Goal: Task Accomplishment & Management: Use online tool/utility

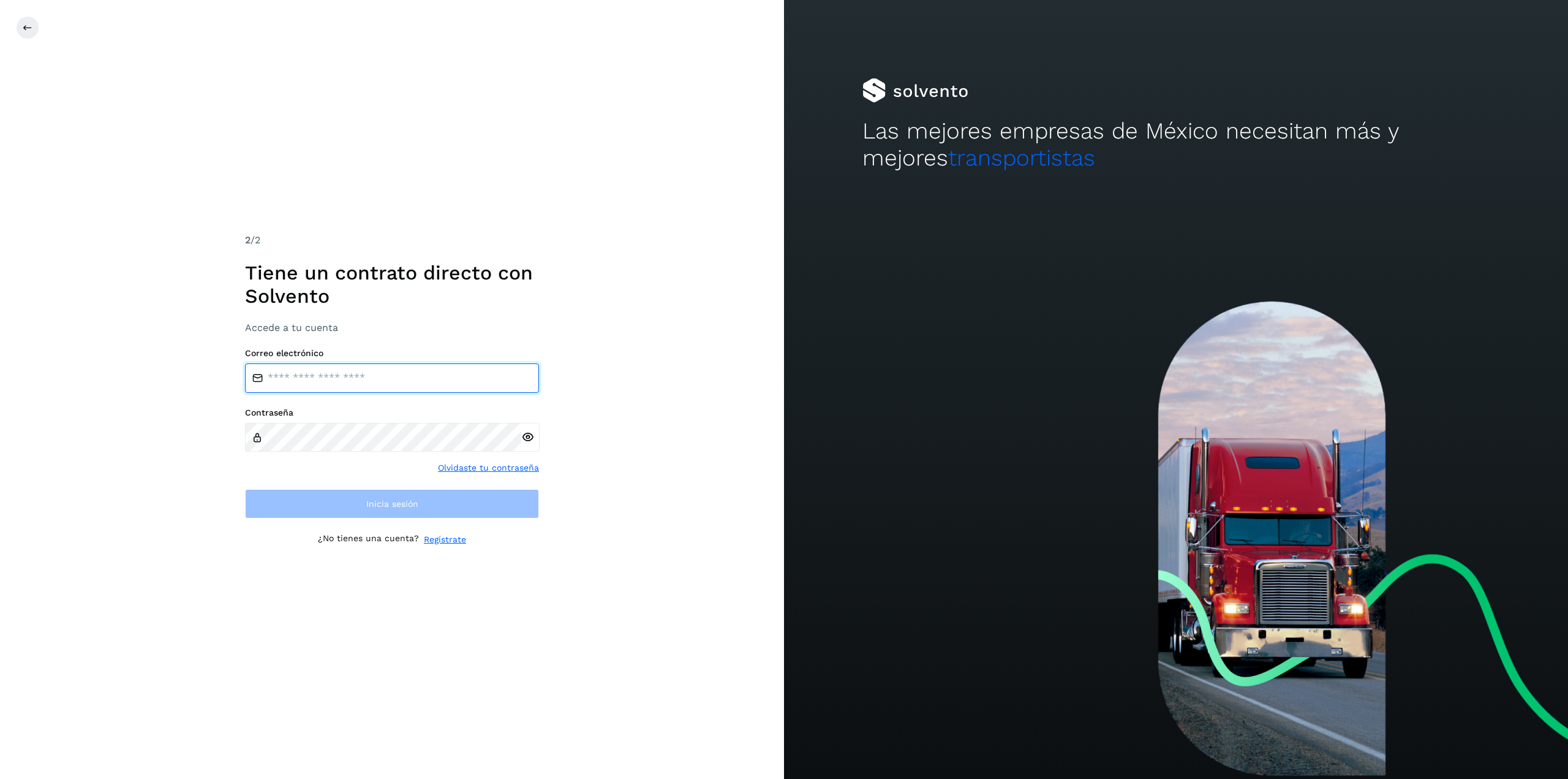
click at [454, 379] on input "email" at bounding box center [392, 378] width 294 height 30
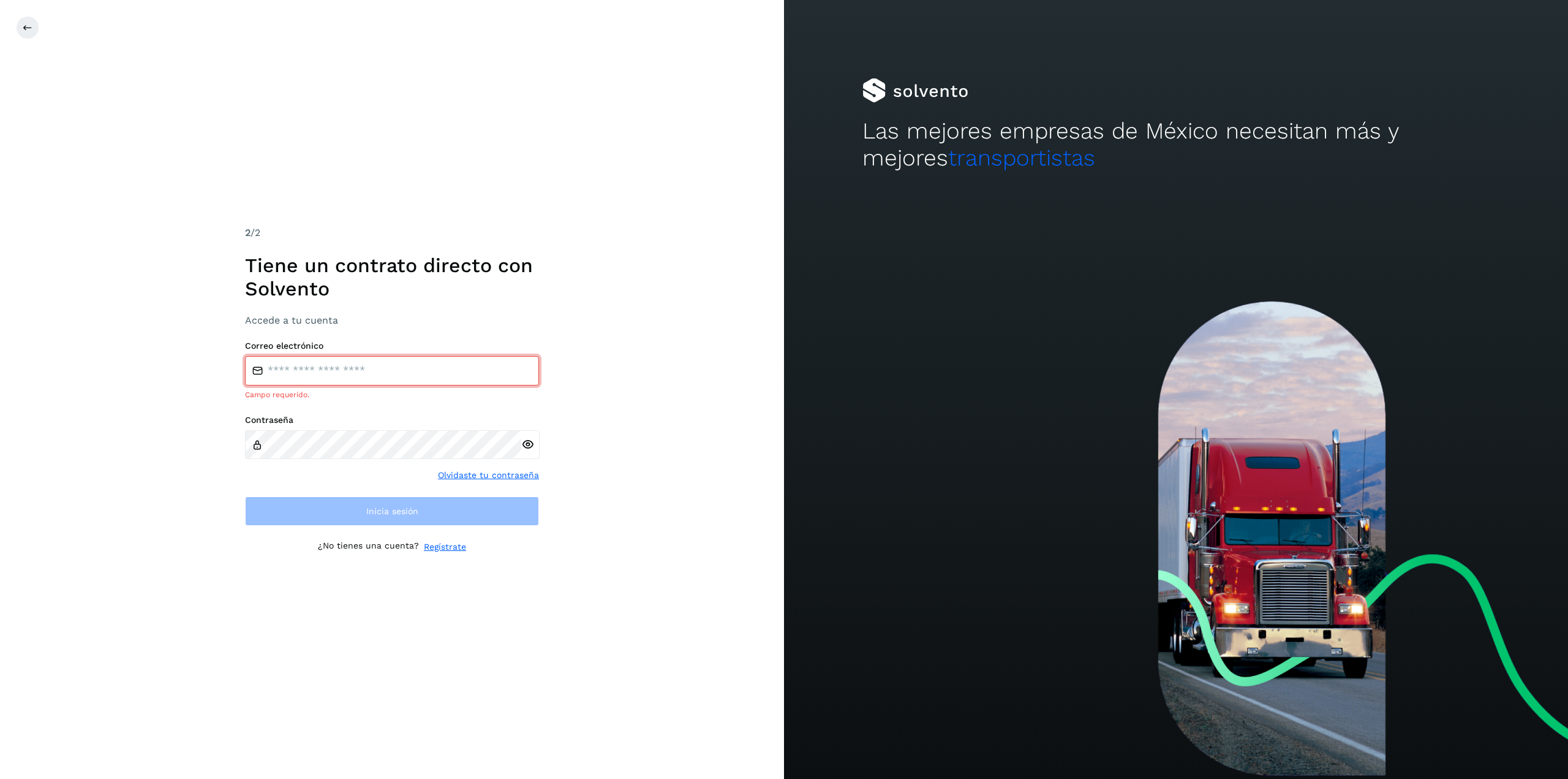
type input "**********"
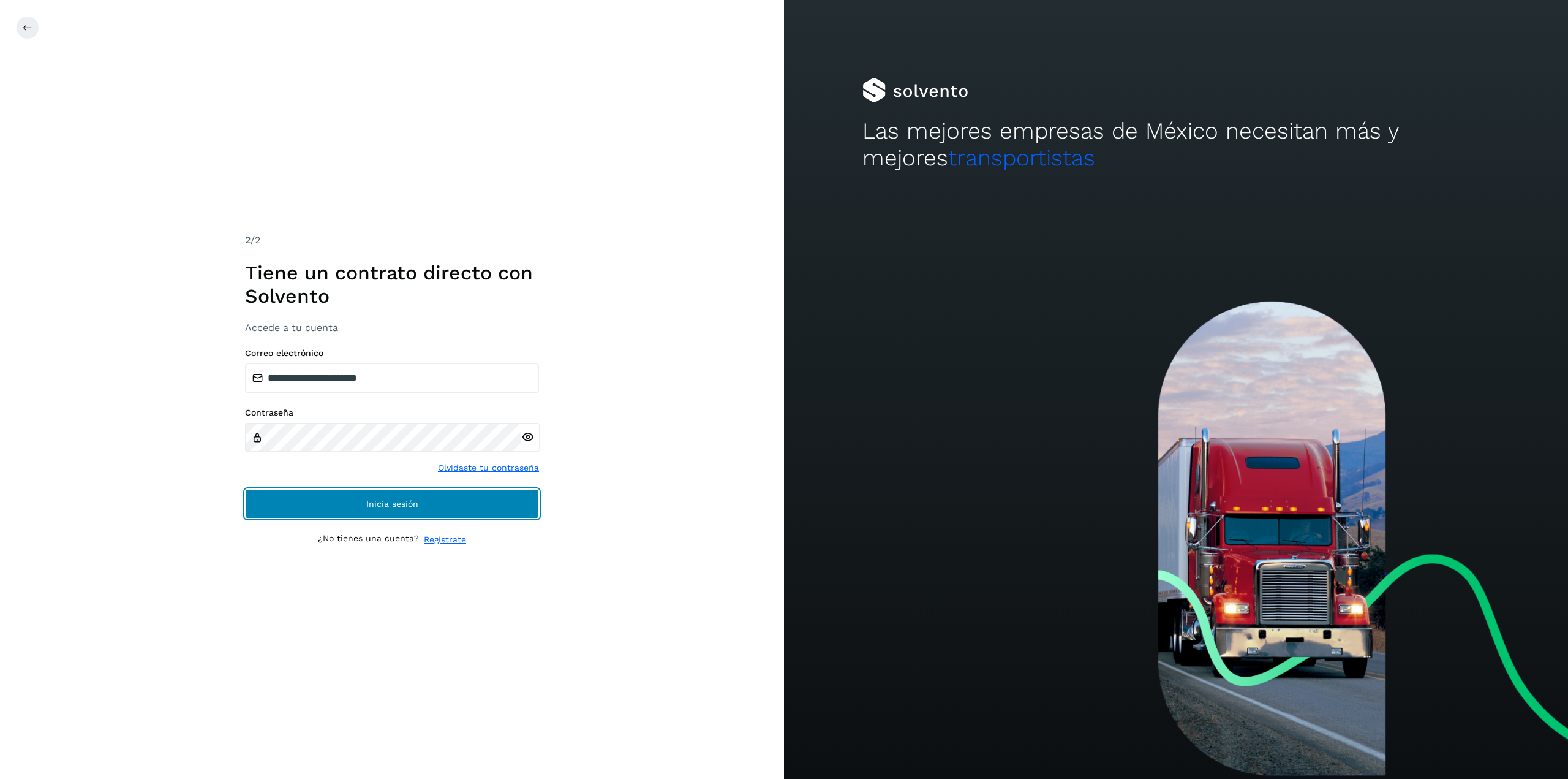
click at [490, 516] on button "Inicia sesión" at bounding box center [392, 504] width 294 height 30
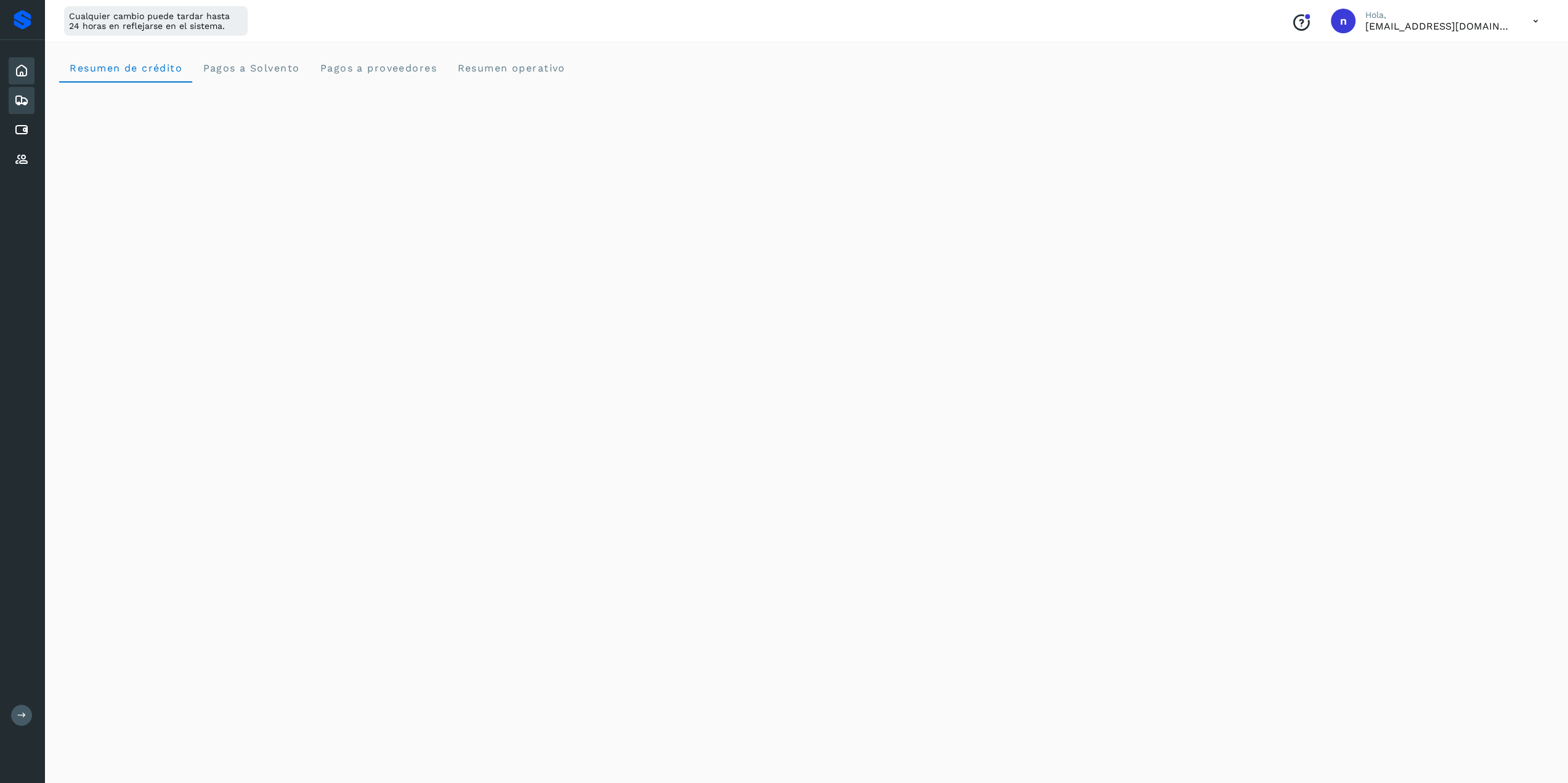
click at [20, 106] on icon at bounding box center [22, 100] width 15 height 15
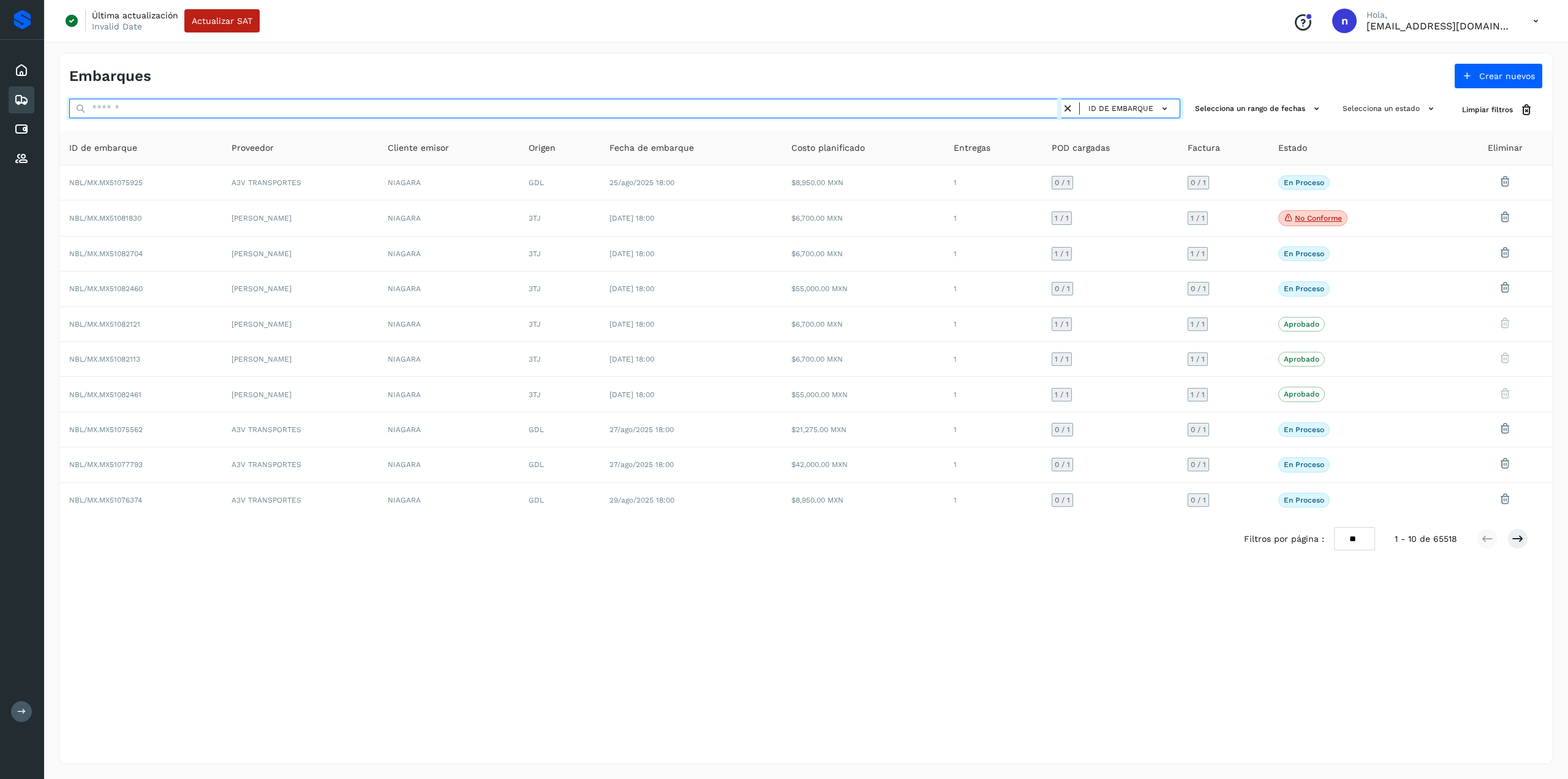
click at [542, 107] on input "text" at bounding box center [565, 108] width 993 height 20
type input "**********"
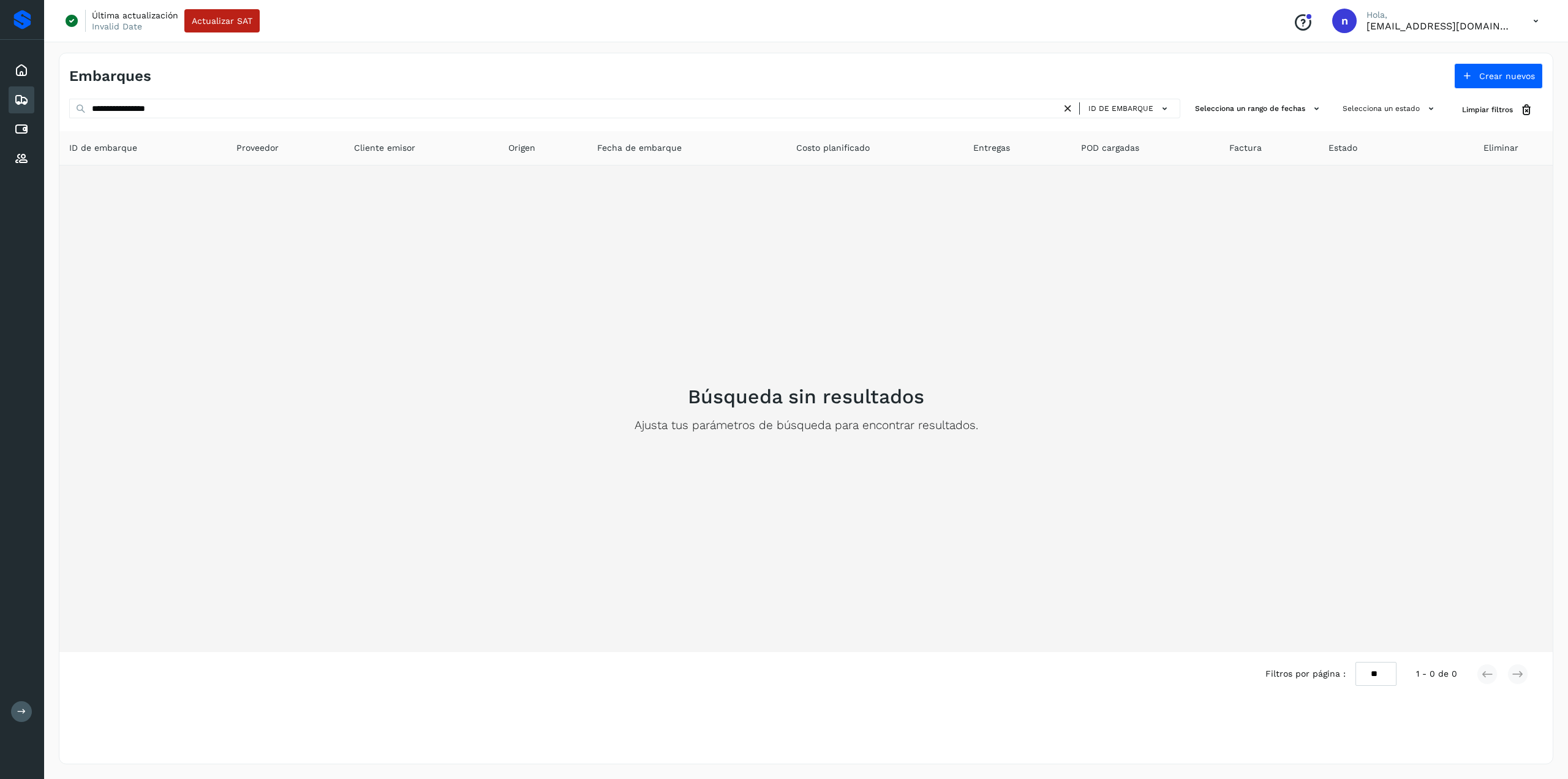
click at [562, 397] on div "Búsqueda sin resultados Ajusta tus parámetros de búsqueda para encontrar result…" at bounding box center [806, 409] width 1474 height 468
drag, startPoint x: 952, startPoint y: 327, endPoint x: 1003, endPoint y: 516, distance: 195.8
click at [1003, 516] on div "Búsqueda sin resultados Ajusta tus parámetros de búsqueda para encontrar result…" at bounding box center [806, 409] width 1474 height 468
click at [898, 518] on div "Búsqueda sin resultados Ajusta tus parámetros de búsqueda para encontrar result…" at bounding box center [806, 409] width 1474 height 468
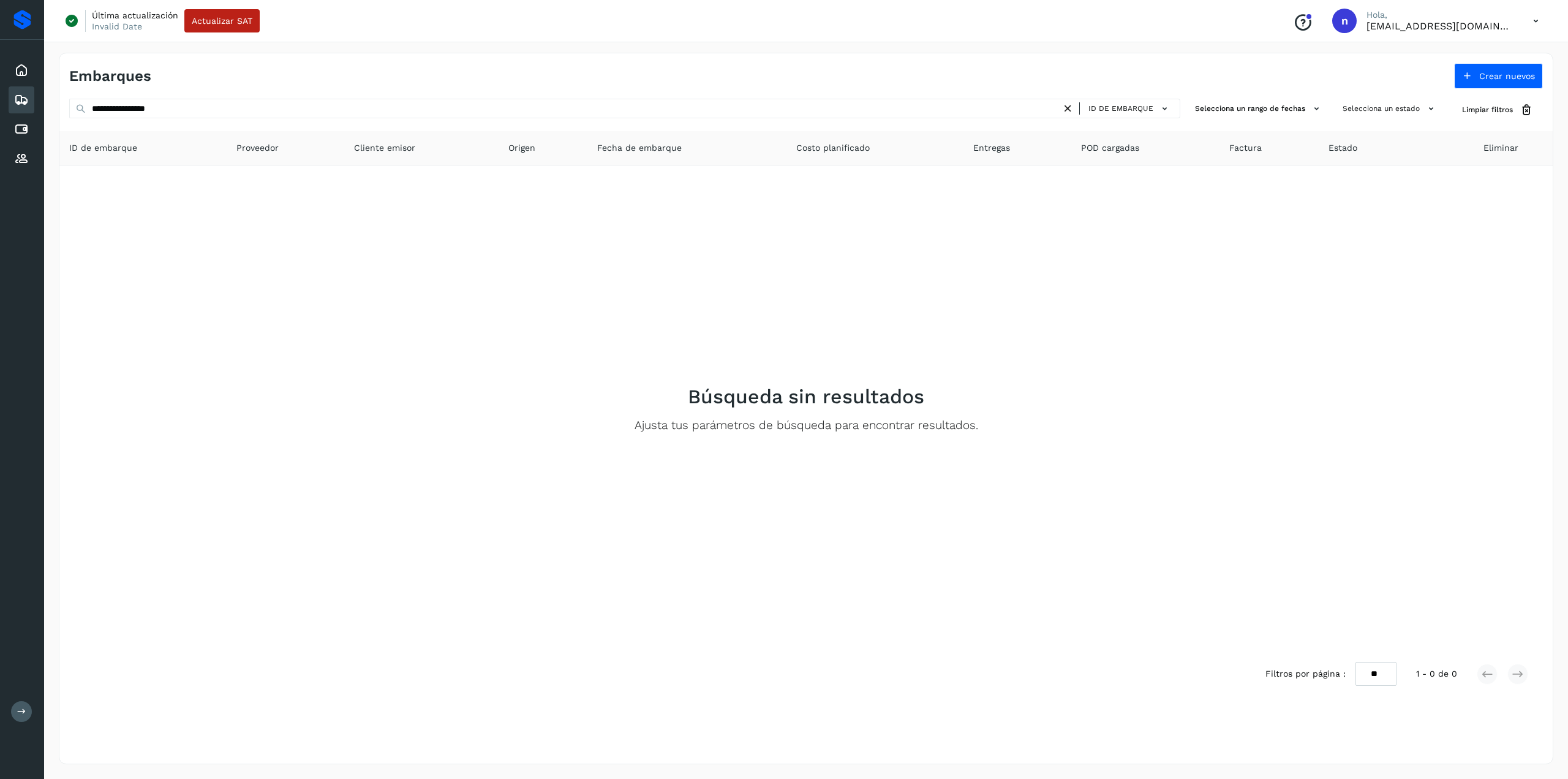
click at [945, 96] on div "**********" at bounding box center [806, 408] width 1495 height 712
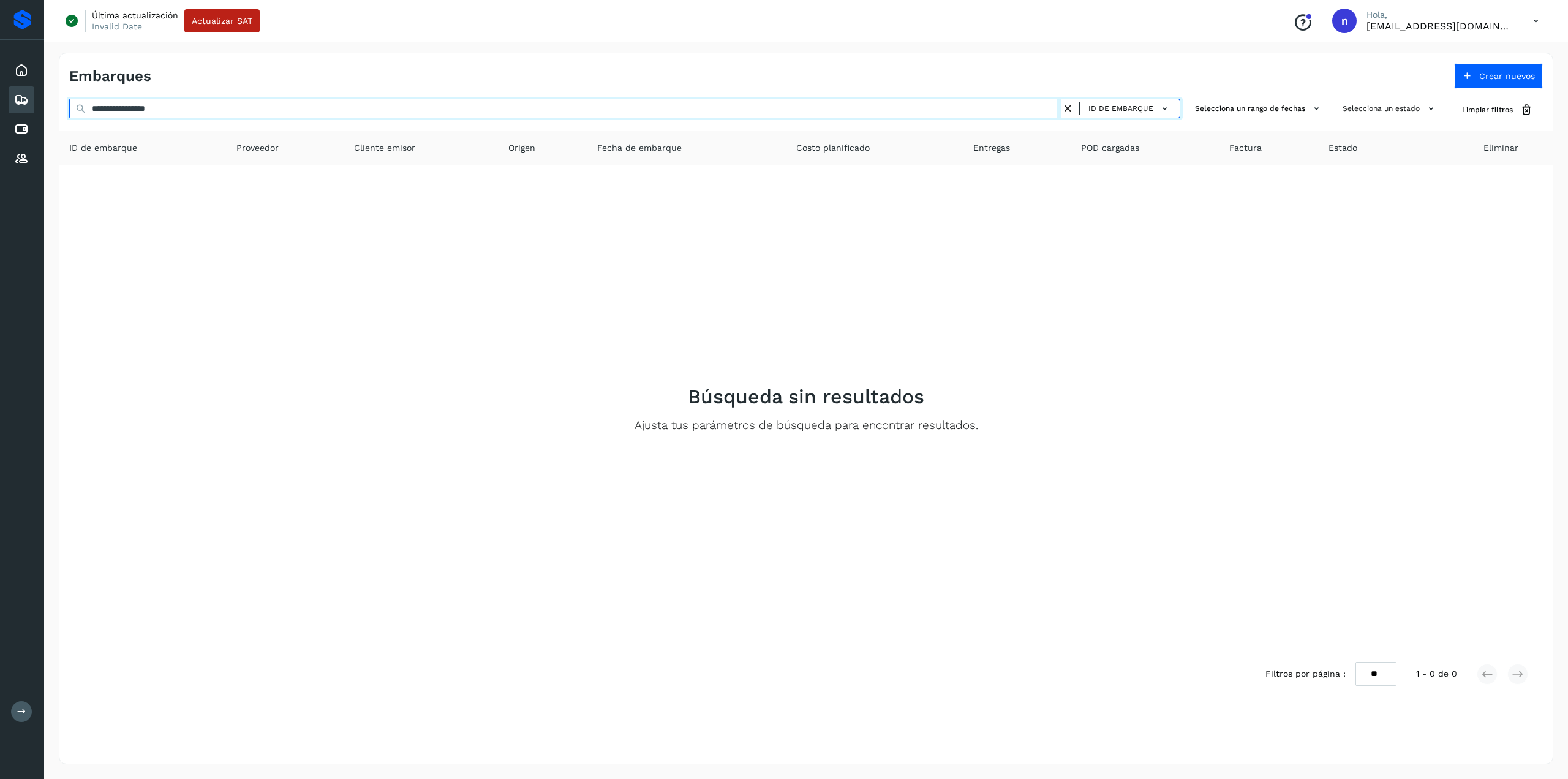
drag, startPoint x: 341, startPoint y: 105, endPoint x: -42, endPoint y: 135, distance: 384.2
click at [0, 135] on html "**********" at bounding box center [784, 389] width 1568 height 779
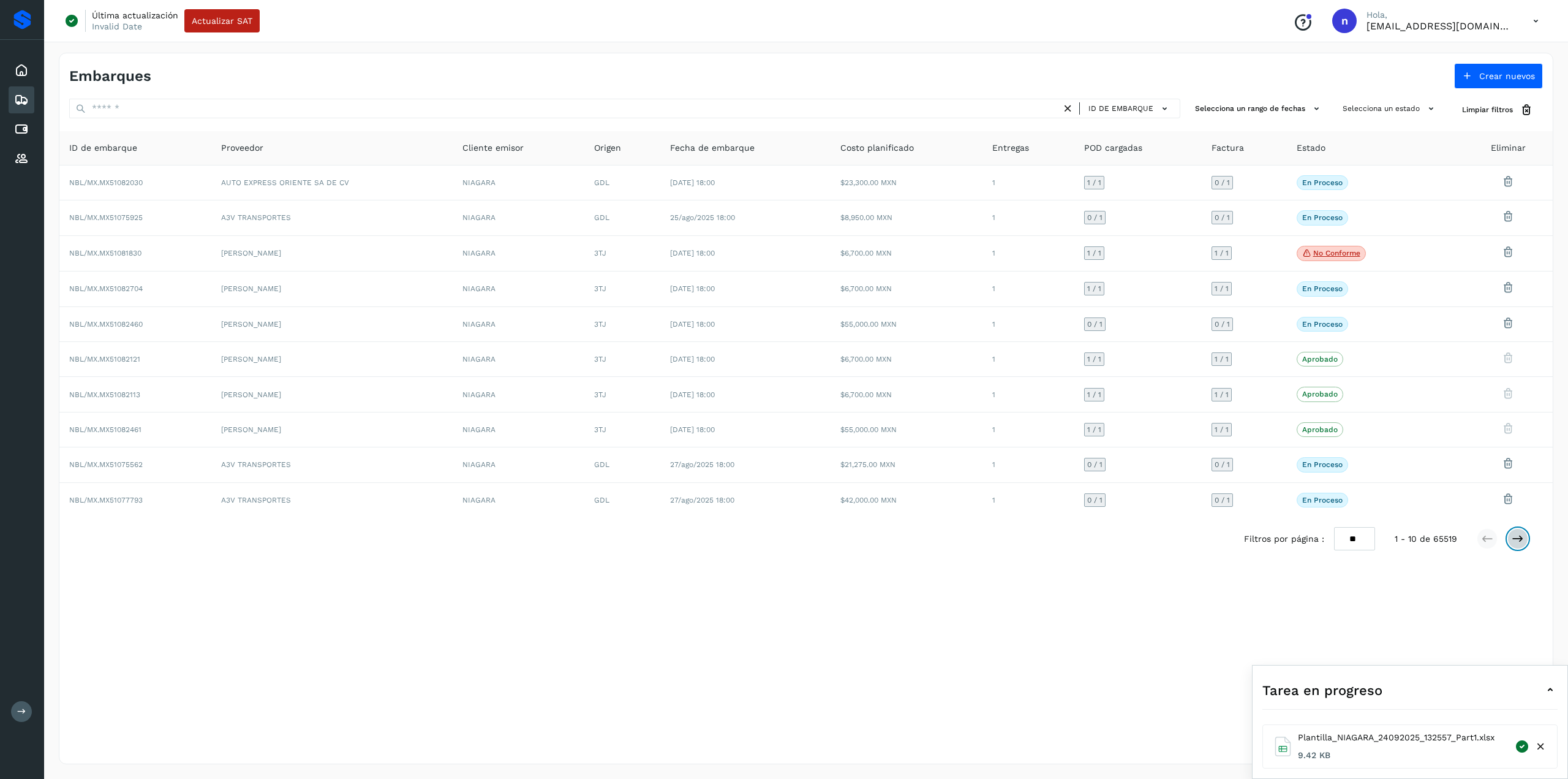
click at [1520, 541] on button at bounding box center [1518, 539] width 21 height 21
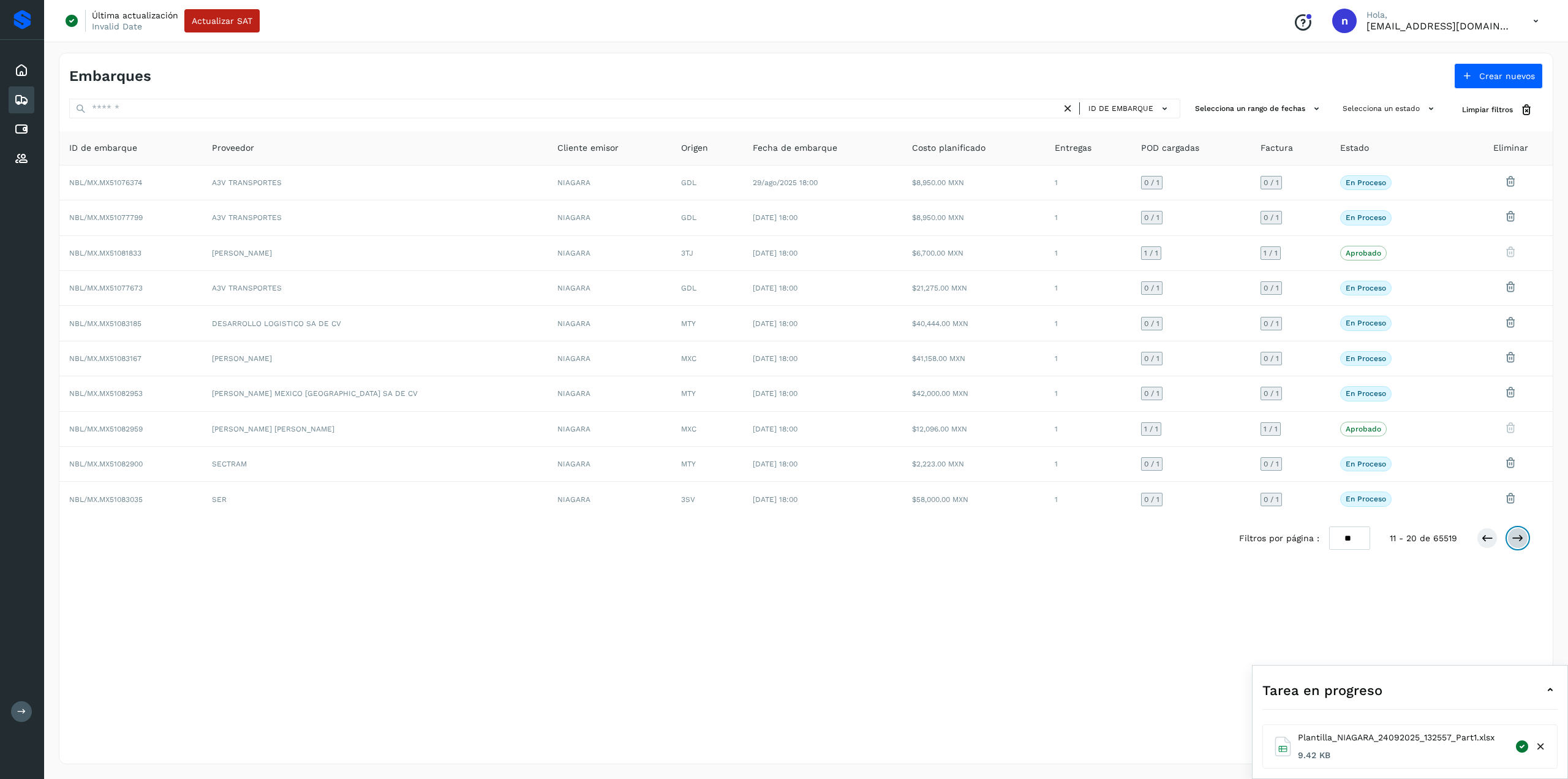
click at [1517, 532] on icon at bounding box center [1518, 538] width 12 height 12
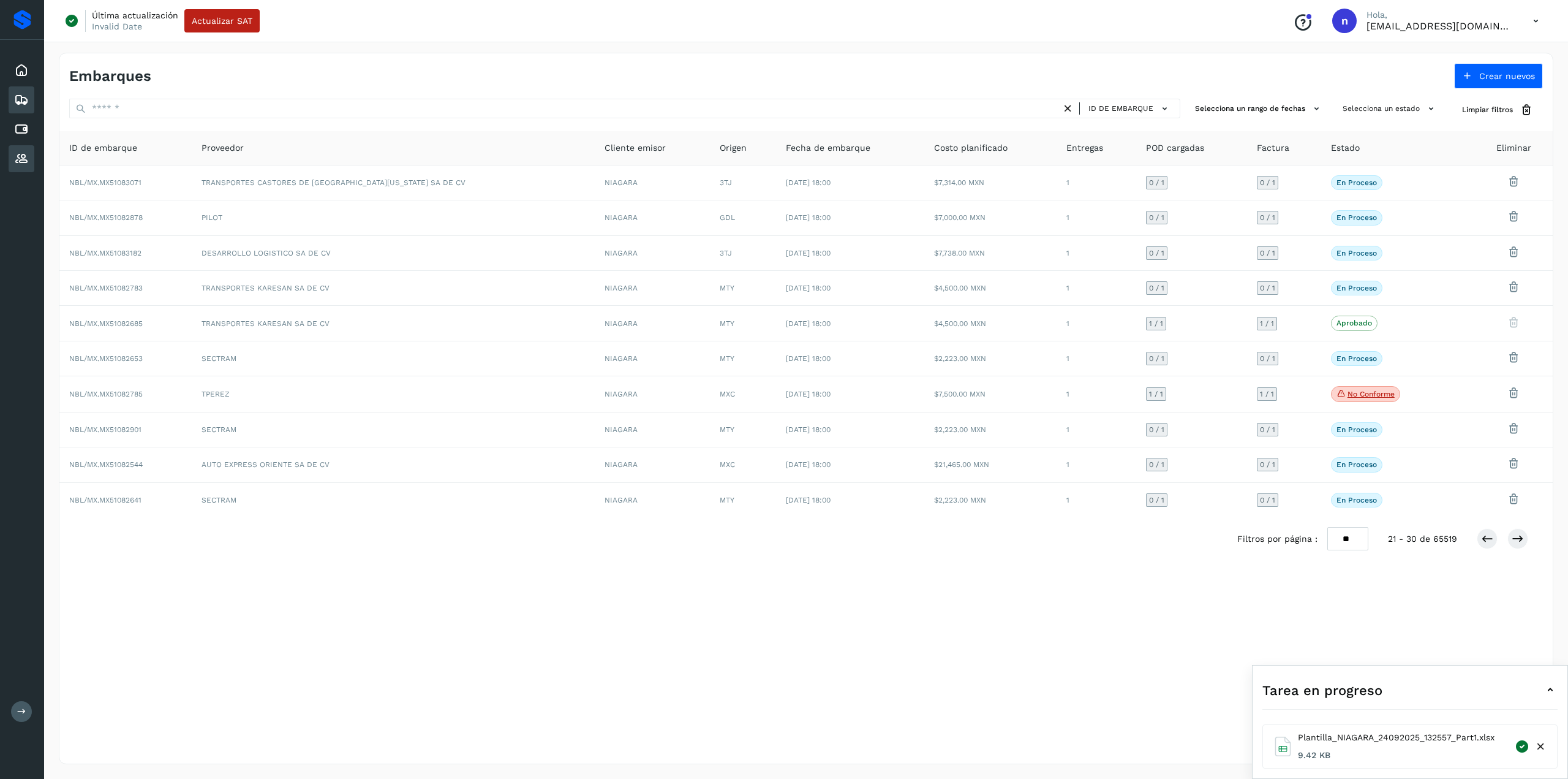
click at [22, 158] on icon at bounding box center [22, 159] width 15 height 15
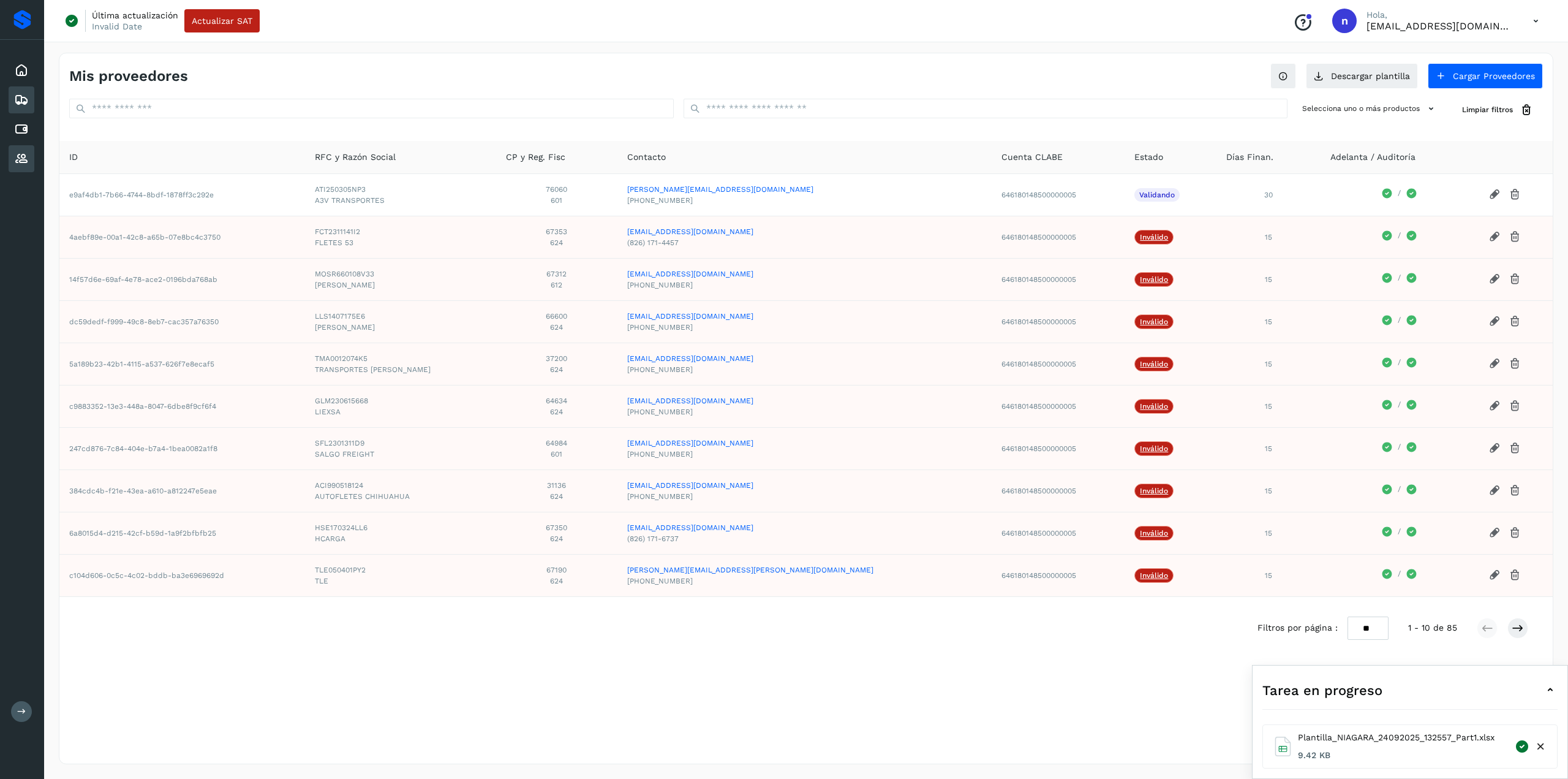
click at [12, 98] on div "Embarques" at bounding box center [22, 100] width 26 height 27
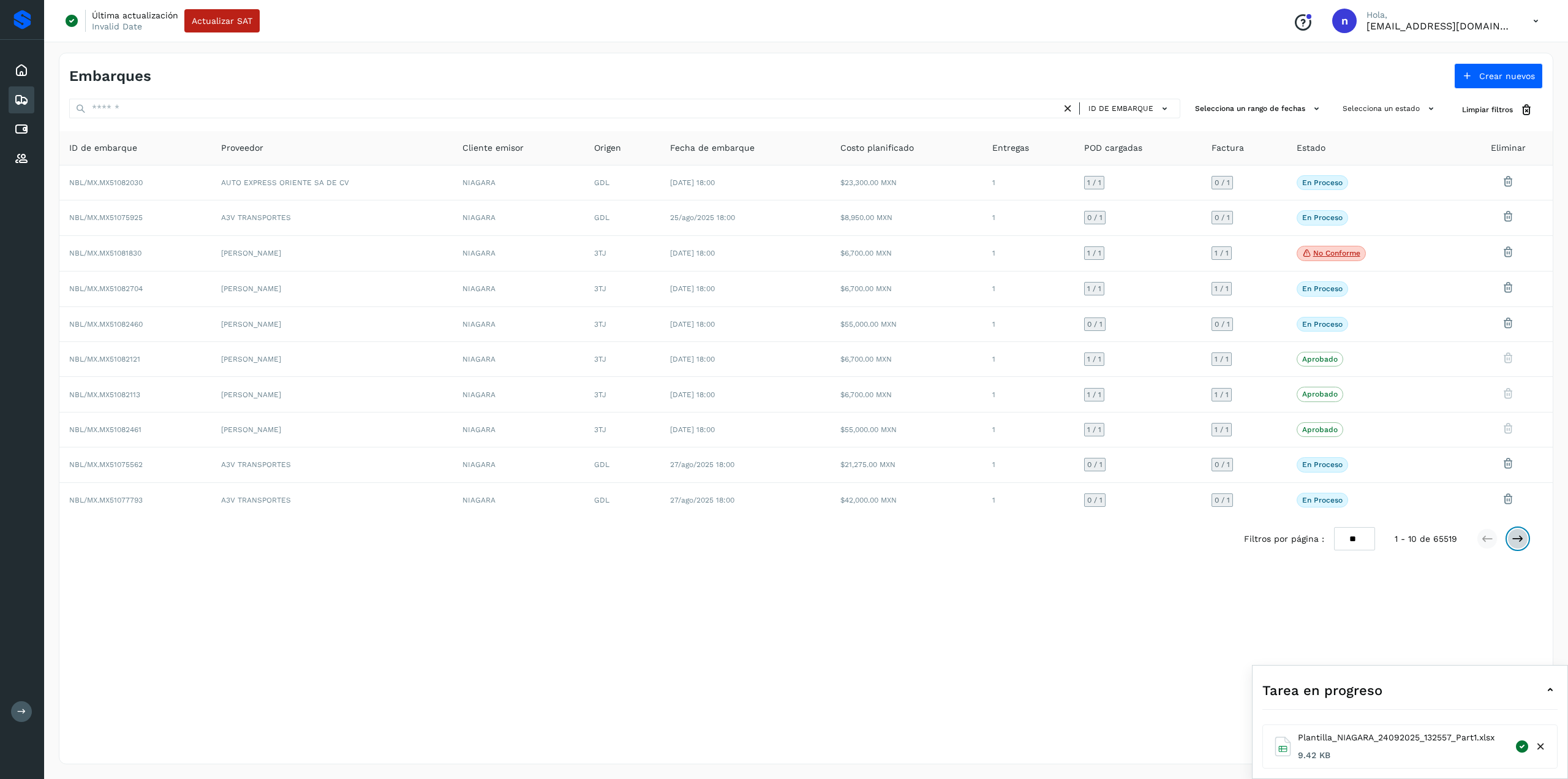
click at [1524, 536] on icon at bounding box center [1518, 539] width 12 height 12
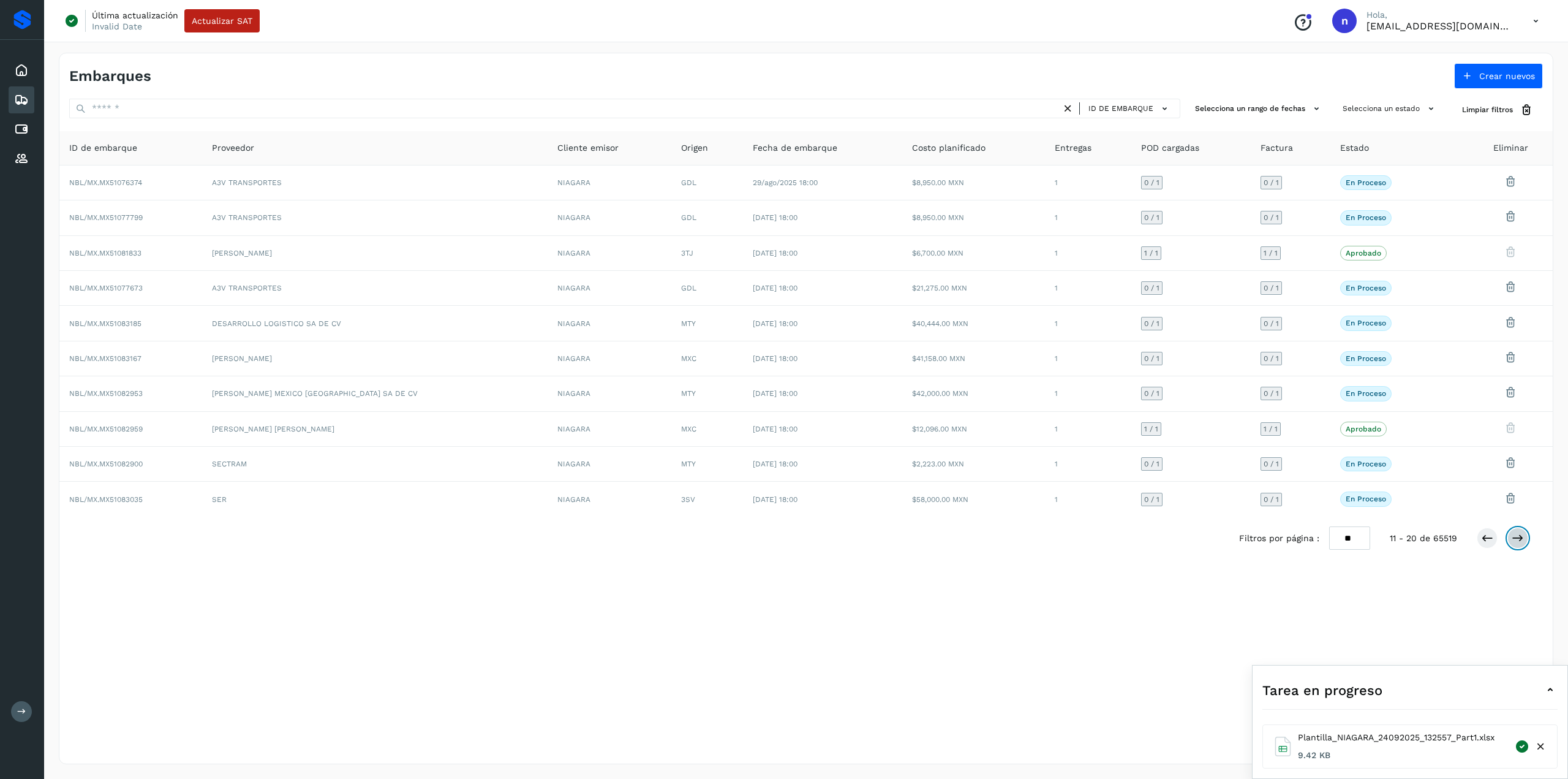
click at [1527, 537] on button at bounding box center [1518, 538] width 21 height 21
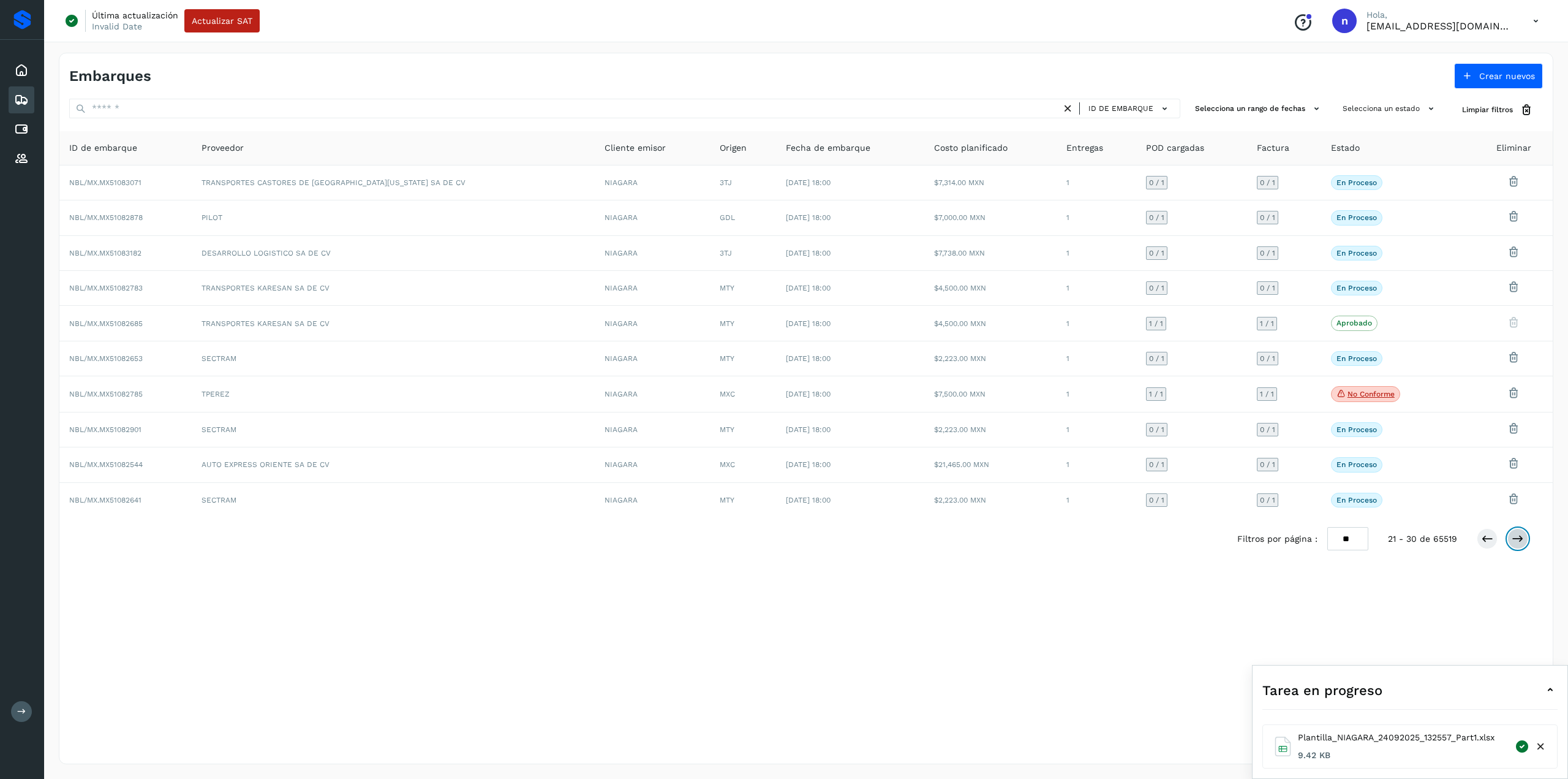
click at [1510, 539] on button at bounding box center [1518, 539] width 21 height 21
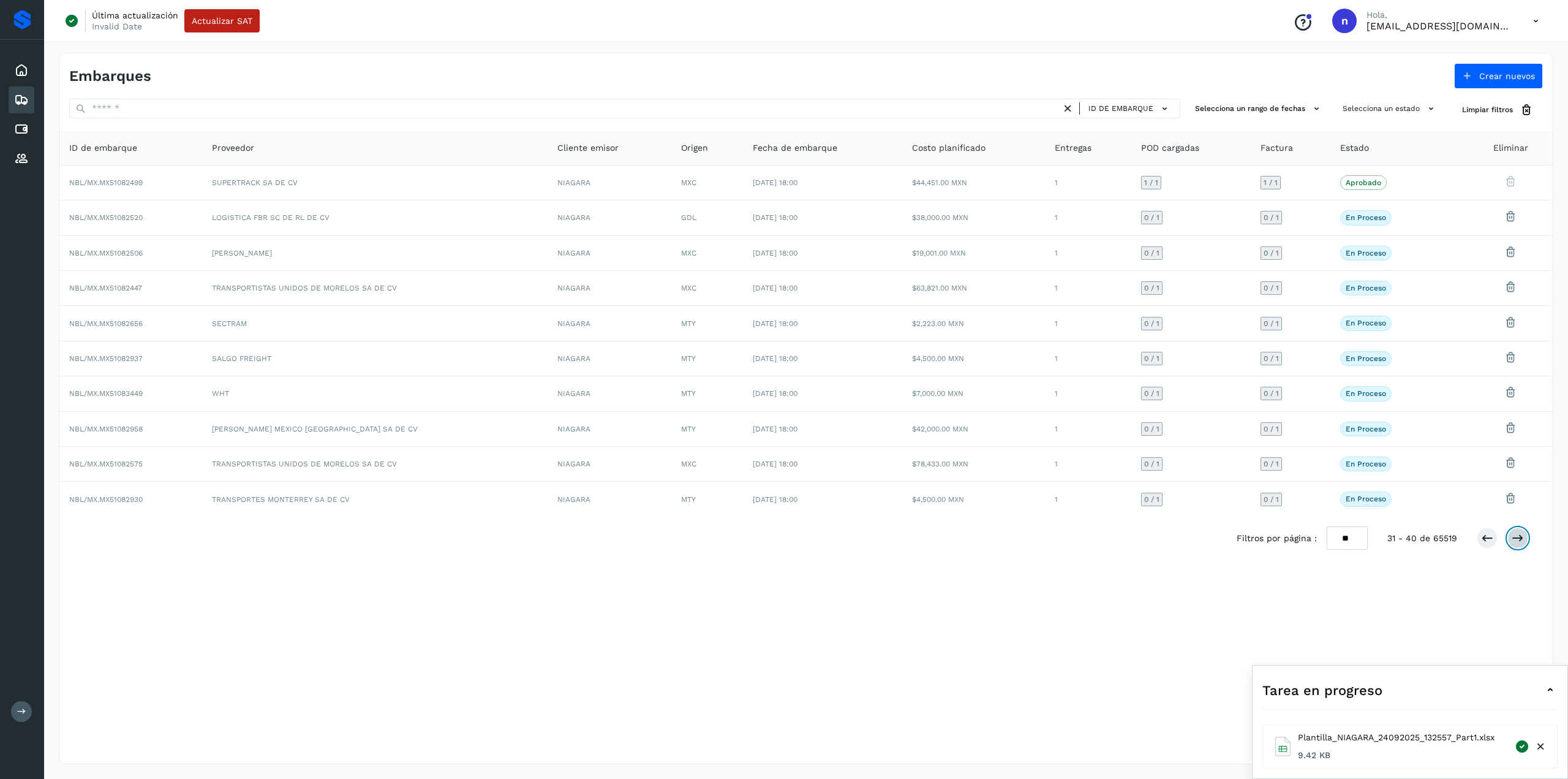
click at [1521, 532] on icon at bounding box center [1518, 538] width 12 height 12
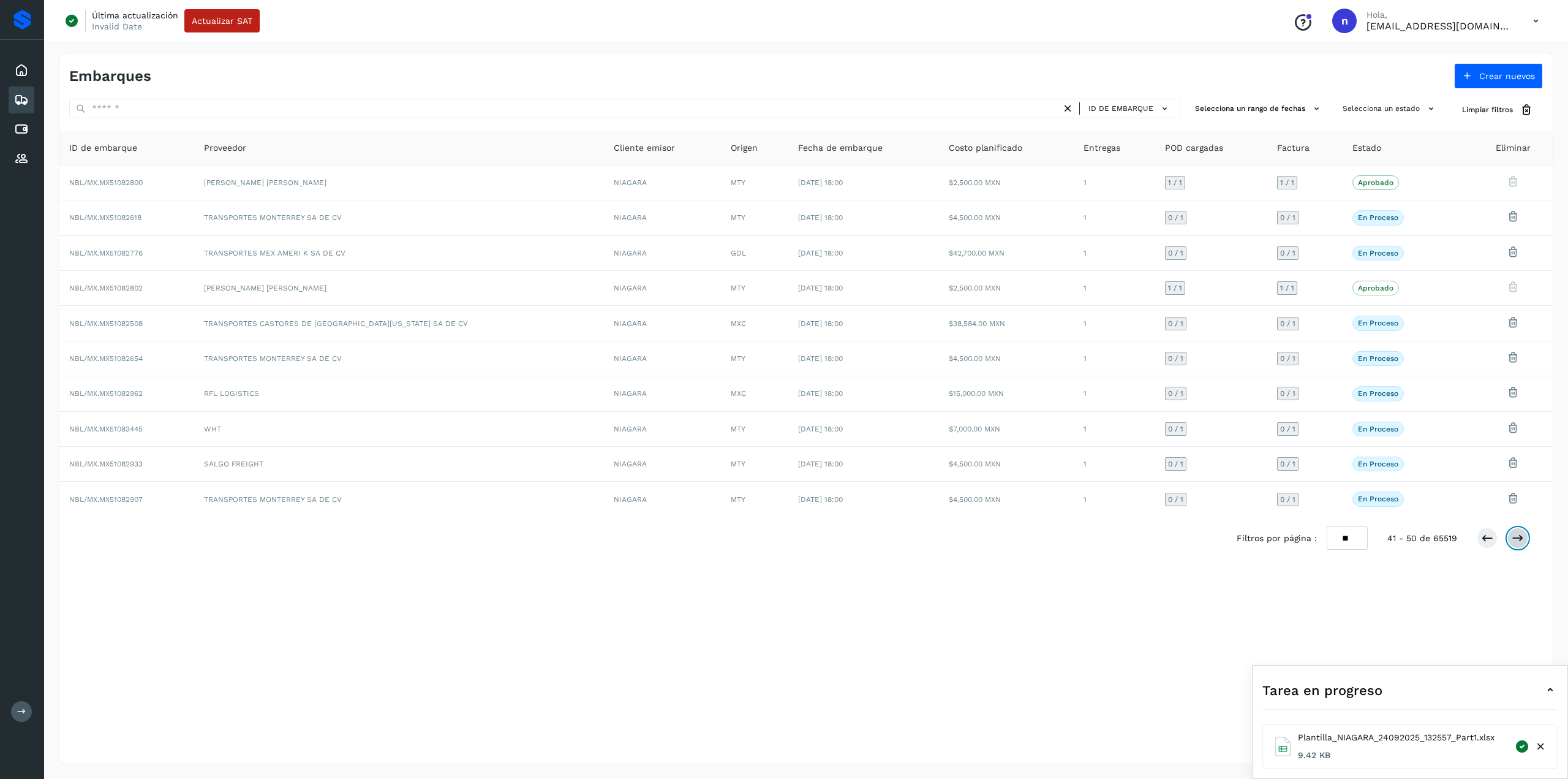
click at [1518, 534] on icon at bounding box center [1518, 538] width 12 height 12
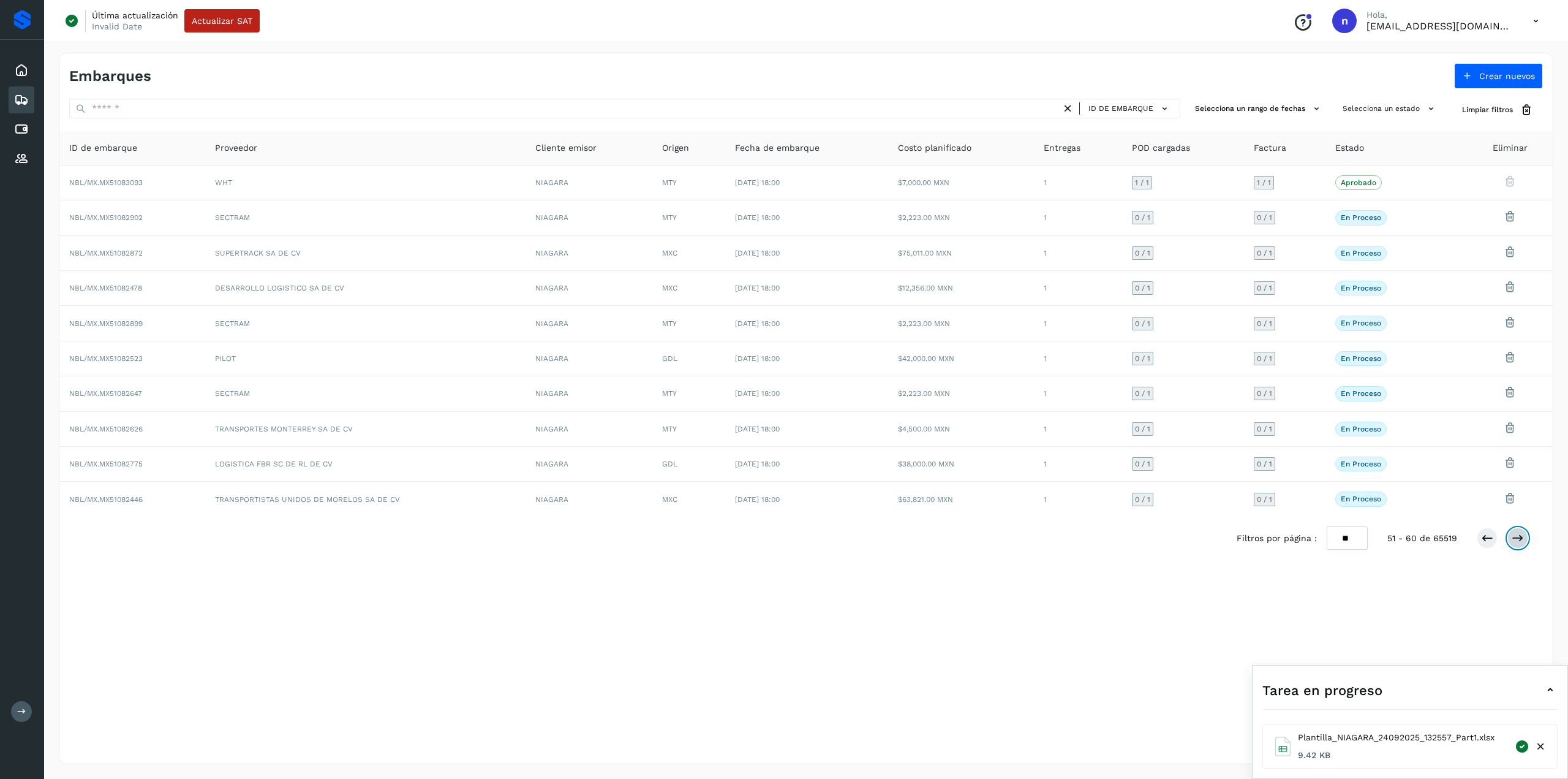
click at [1522, 535] on icon at bounding box center [1518, 538] width 12 height 12
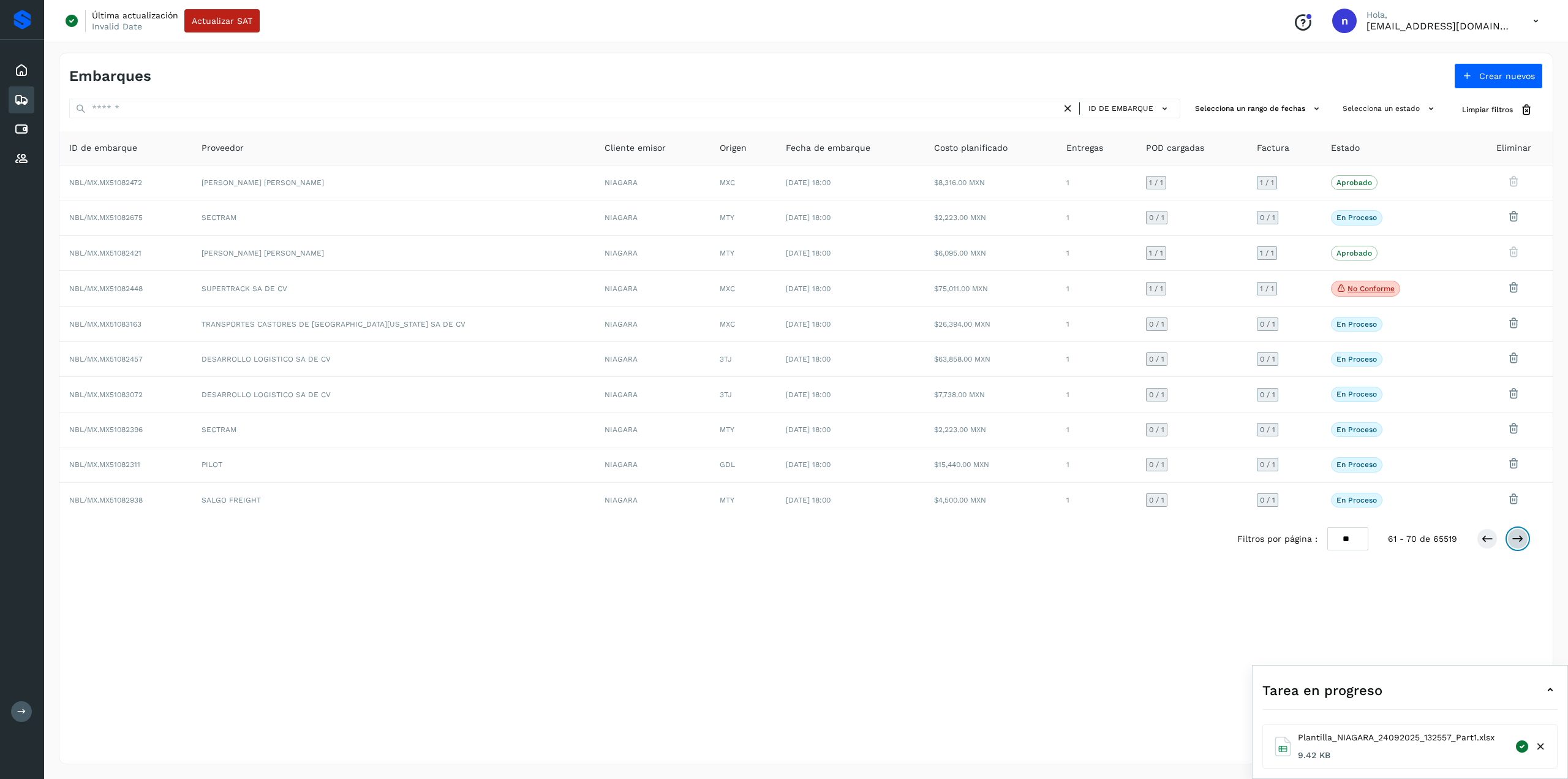
click at [1517, 541] on button at bounding box center [1518, 539] width 21 height 21
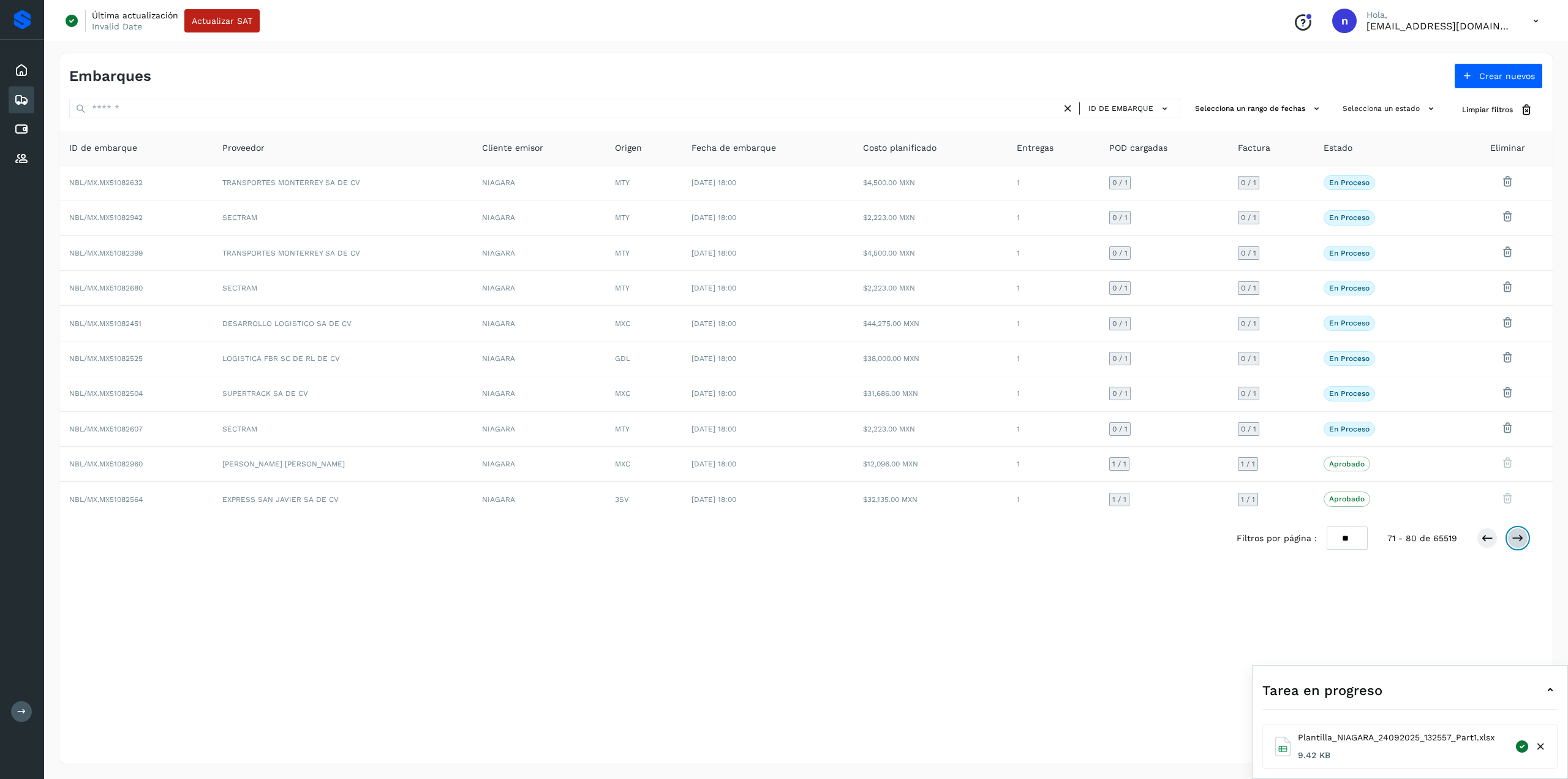
drag, startPoint x: 1515, startPoint y: 535, endPoint x: 1498, endPoint y: 514, distance: 27.0
click at [1514, 535] on icon at bounding box center [1518, 538] width 12 height 12
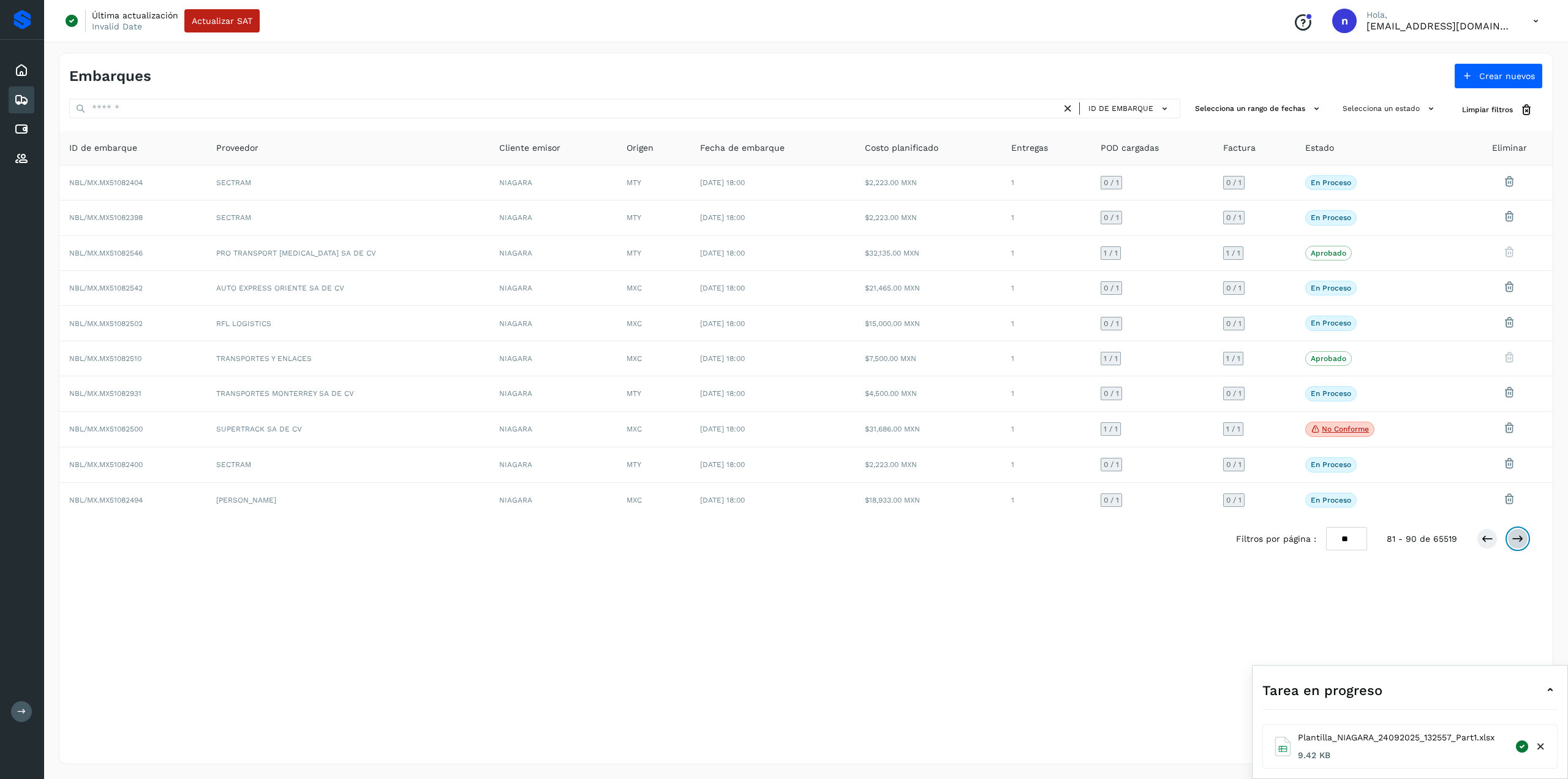
click at [1512, 536] on icon at bounding box center [1518, 539] width 12 height 12
